Goal: Task Accomplishment & Management: Use online tool/utility

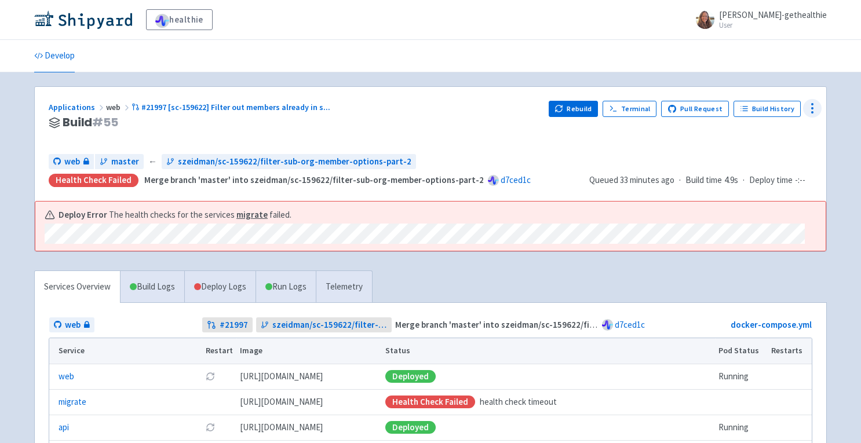
click at [810, 108] on icon at bounding box center [812, 108] width 14 height 14
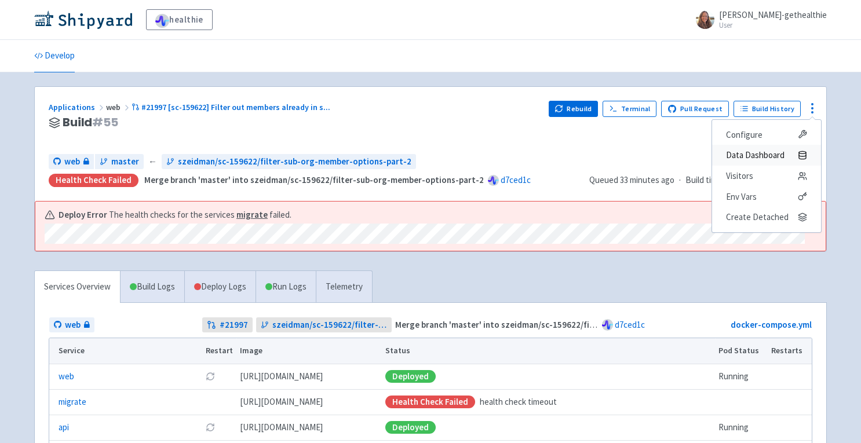
click at [773, 152] on span "Data Dashboard" at bounding box center [755, 155] width 59 height 16
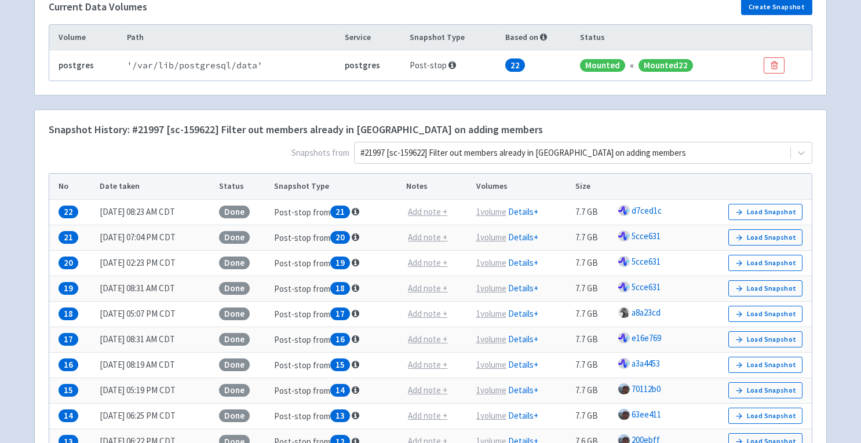
scroll to position [221, 0]
click at [640, 154] on div at bounding box center [572, 153] width 424 height 16
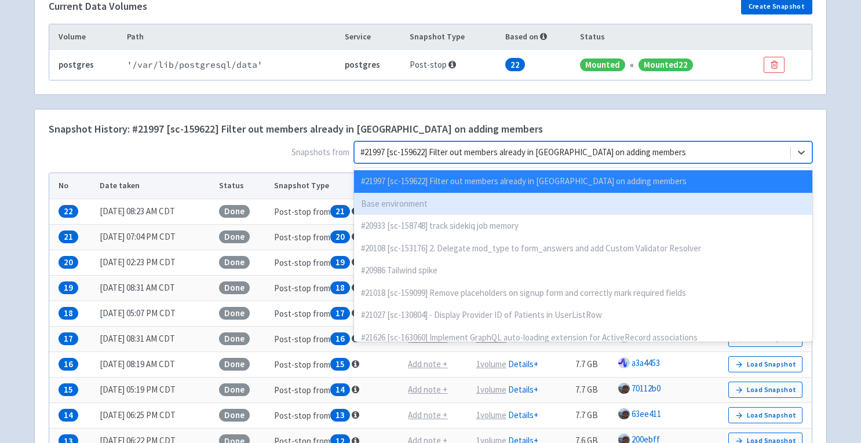
click at [590, 200] on div "Base environment" at bounding box center [583, 204] width 458 height 23
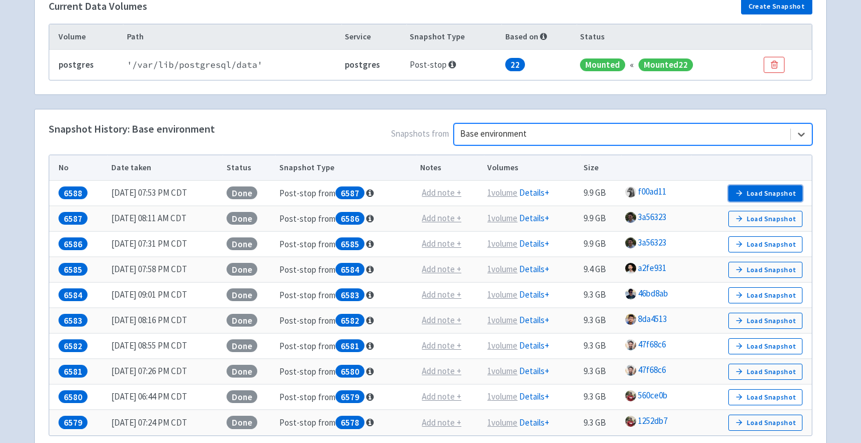
click at [751, 193] on button "Load Snapshot" at bounding box center [765, 193] width 74 height 16
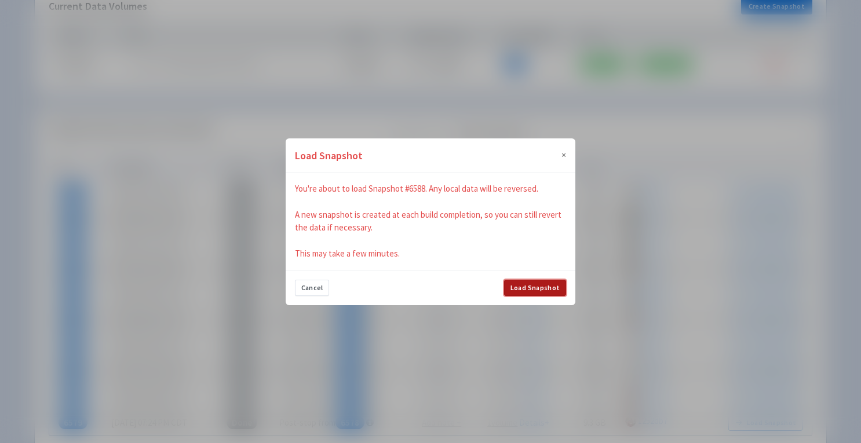
click at [537, 290] on button "Load Snapshot" at bounding box center [535, 288] width 62 height 16
